Goal: Transaction & Acquisition: Purchase product/service

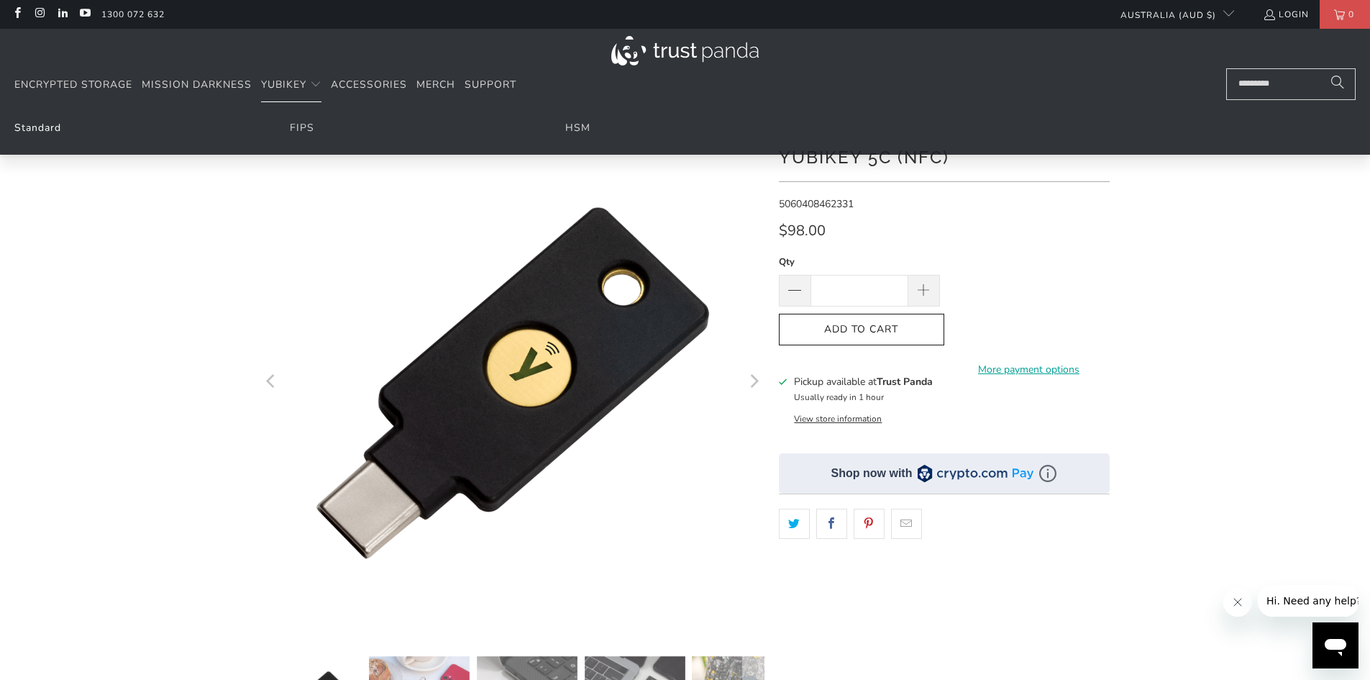
click at [46, 127] on link "Standard" at bounding box center [37, 128] width 47 height 14
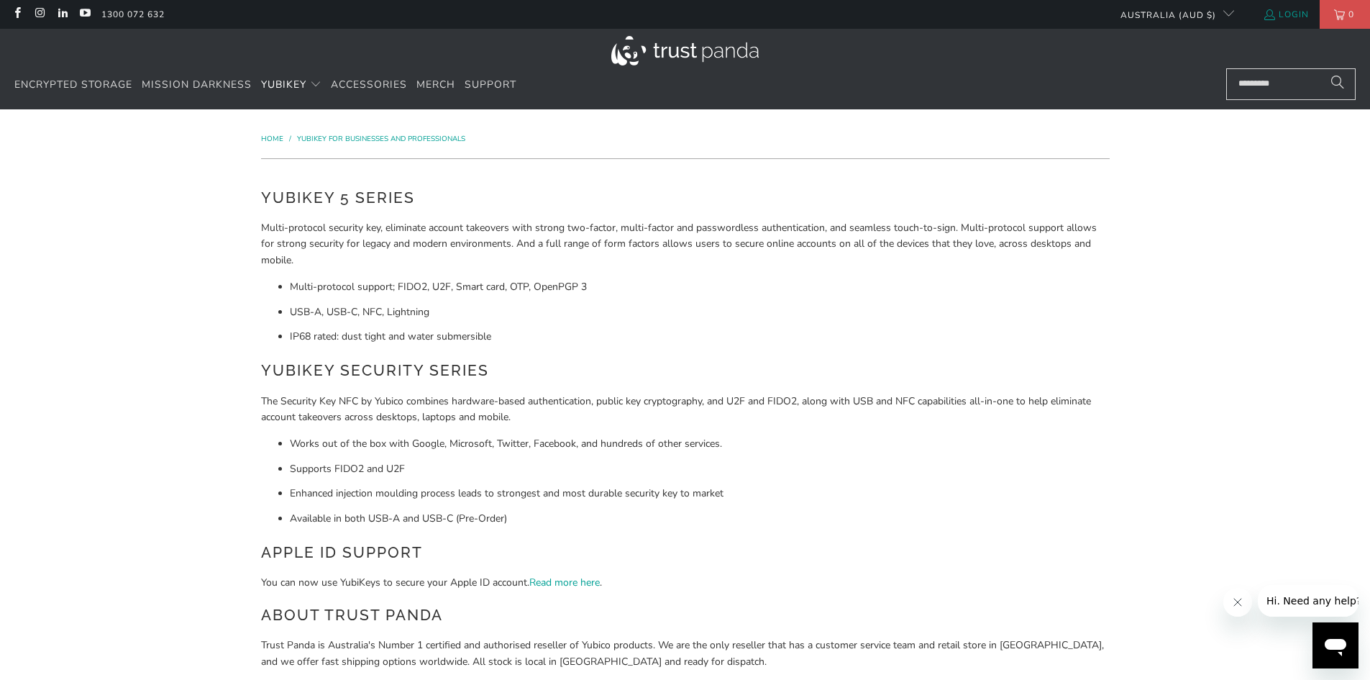
click at [1299, 17] on link "Login" at bounding box center [1286, 14] width 46 height 16
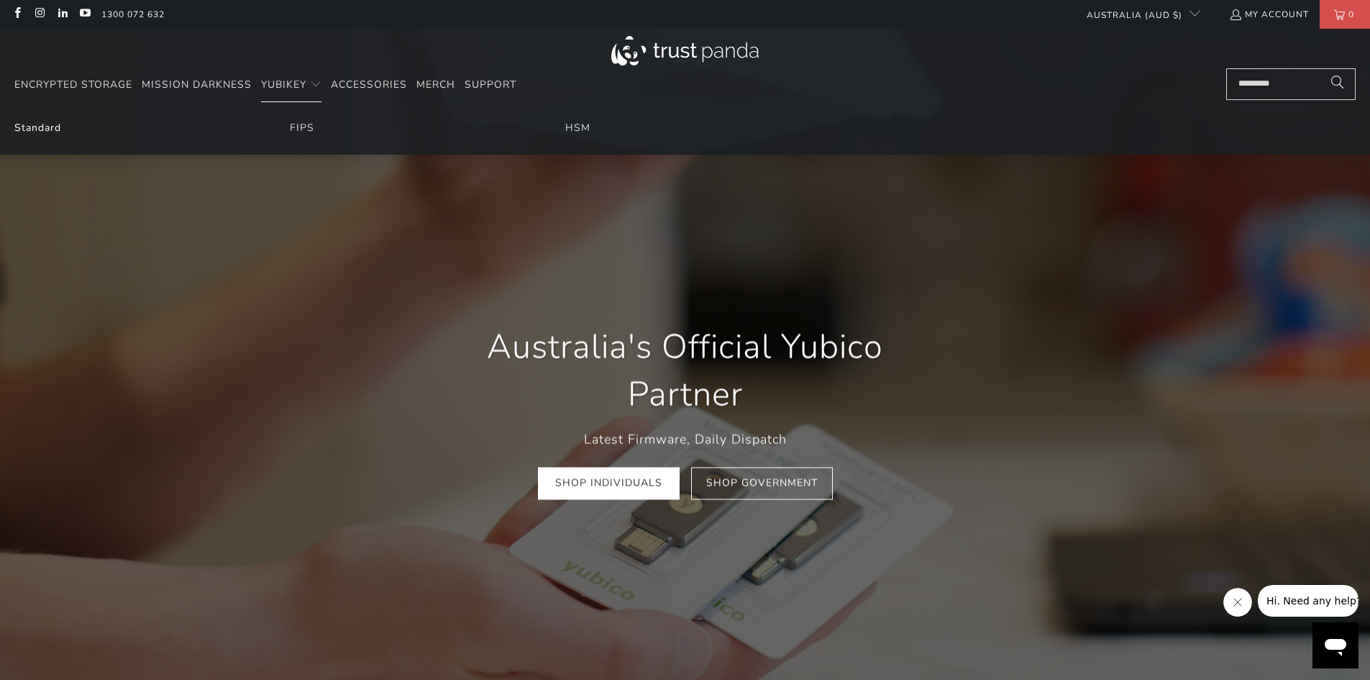
click at [56, 125] on link "Standard" at bounding box center [37, 128] width 47 height 14
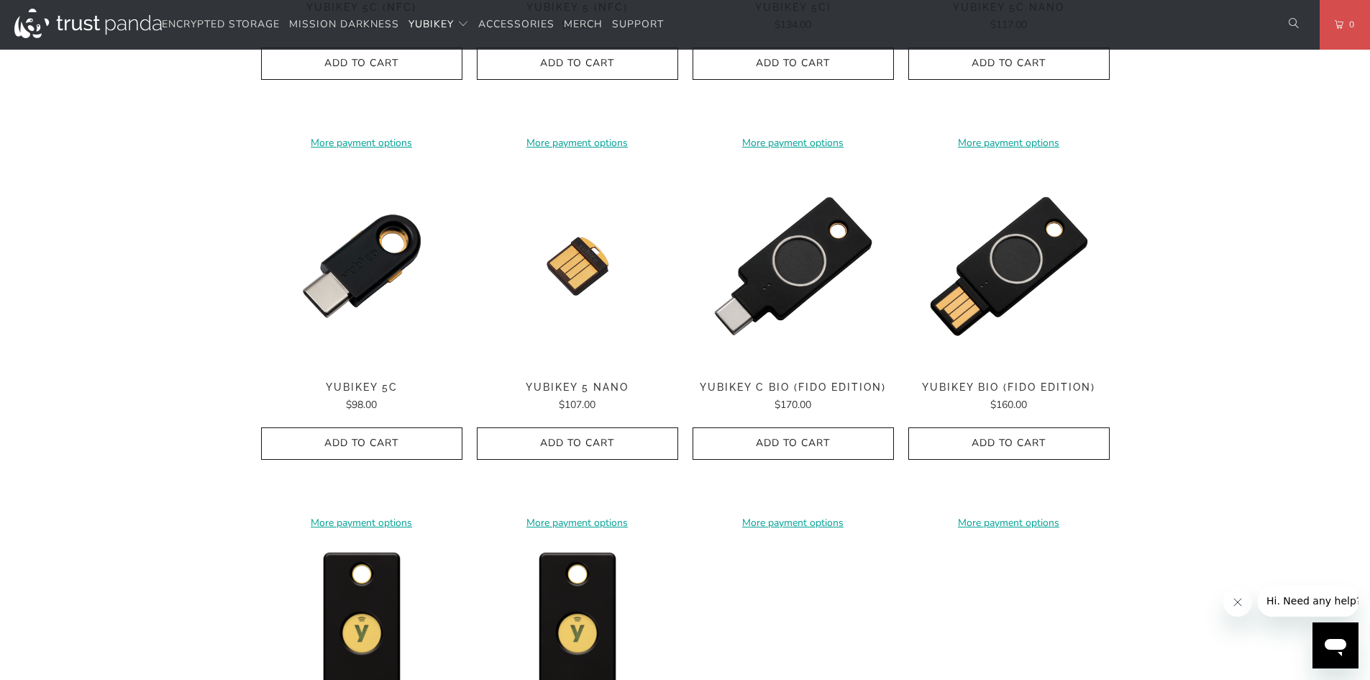
scroll to position [1005, 0]
click at [385, 440] on span "Add to Cart" at bounding box center [361, 443] width 171 height 12
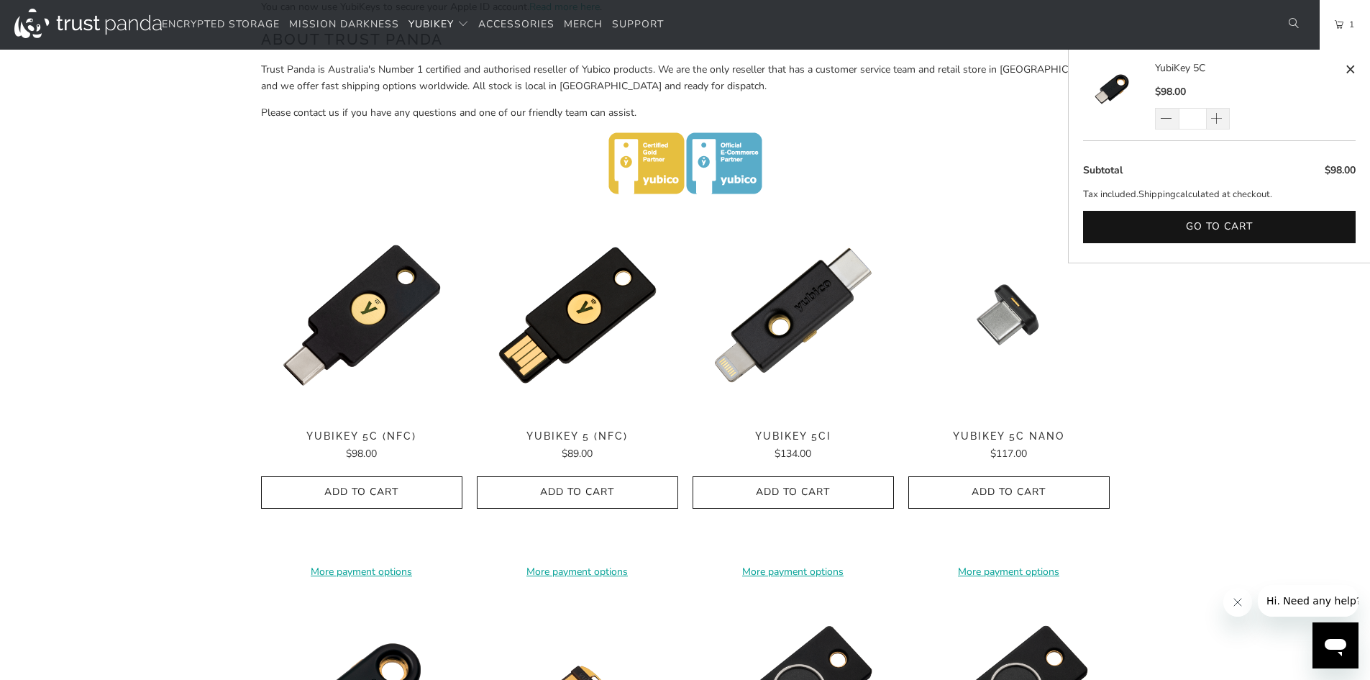
scroll to position [574, 0]
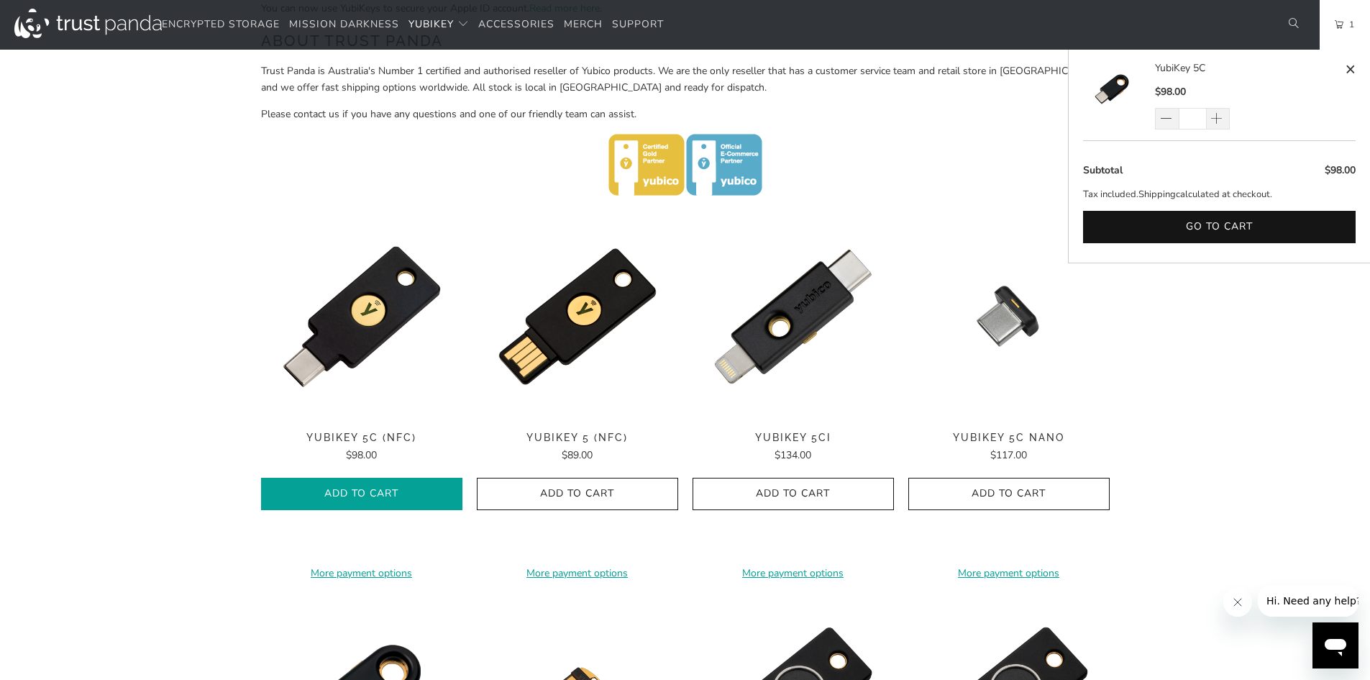
click at [366, 490] on icon "button" at bounding box center [361, 494] width 23 height 23
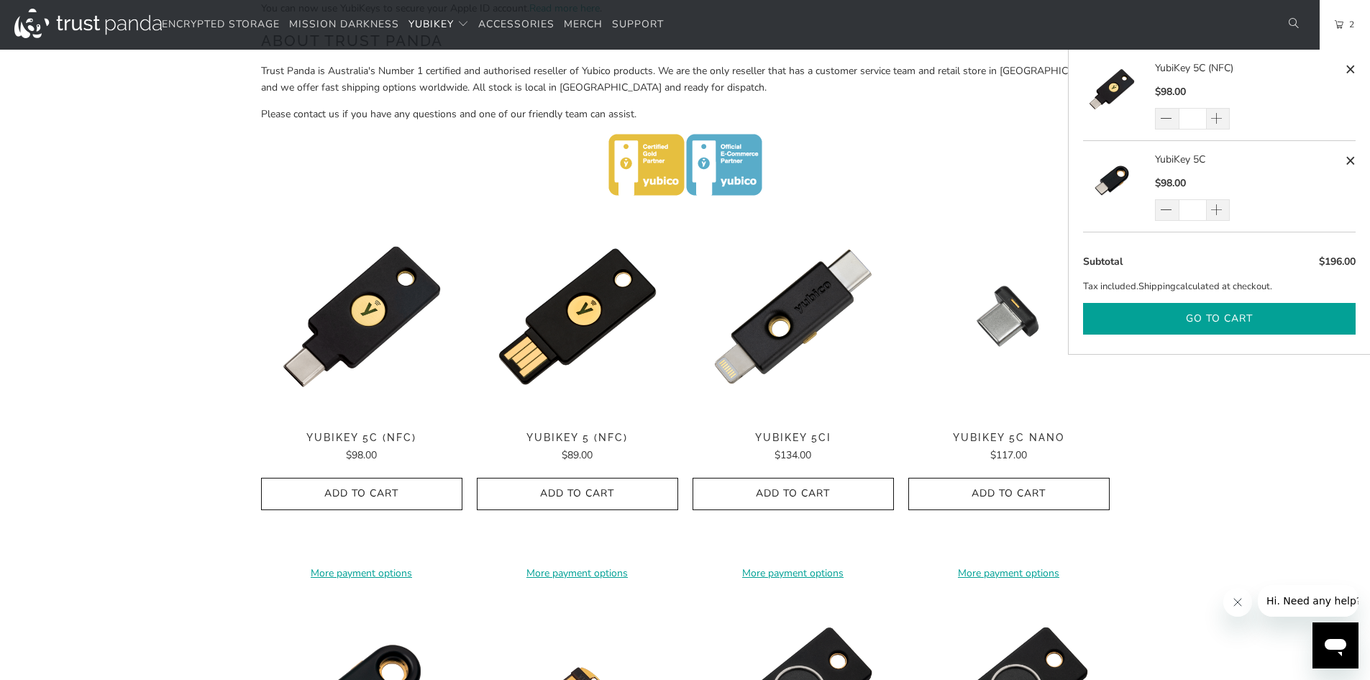
click at [1232, 313] on button "Go to cart" at bounding box center [1219, 319] width 273 height 32
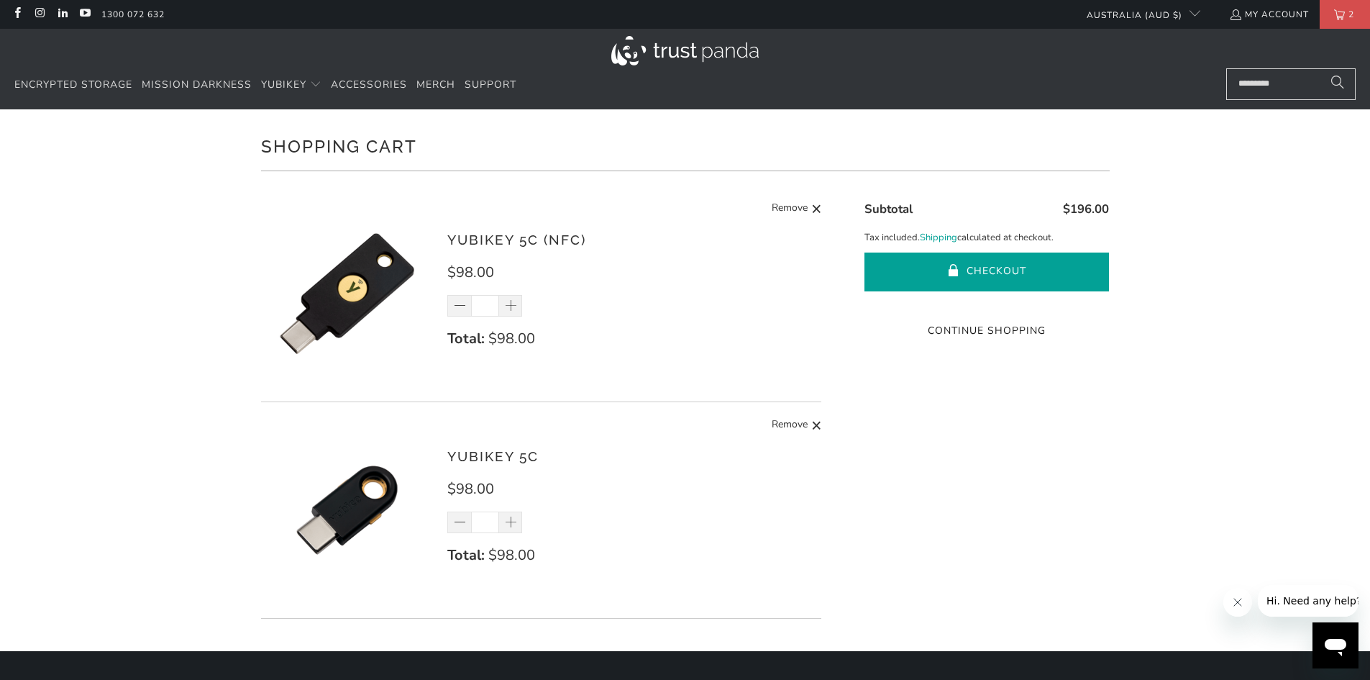
click at [1007, 268] on button "Checkout" at bounding box center [986, 271] width 245 height 39
